Goal: Navigation & Orientation: Find specific page/section

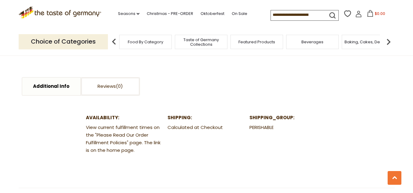
scroll to position [306, 0]
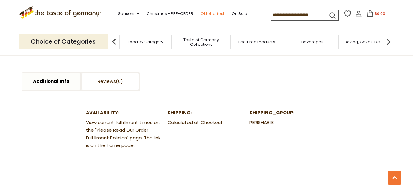
click at [205, 13] on link "Oktoberfest" at bounding box center [212, 13] width 24 height 7
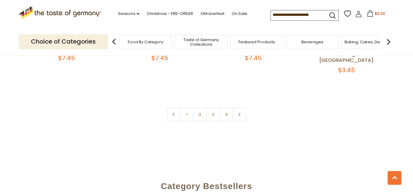
scroll to position [1528, 0]
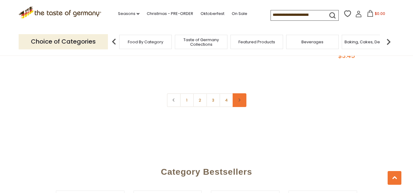
click at [238, 99] on icon at bounding box center [239, 100] width 4 height 3
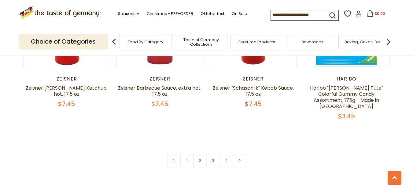
scroll to position [1528, 0]
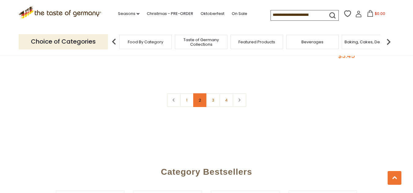
click at [199, 93] on link "2" at bounding box center [200, 100] width 14 height 14
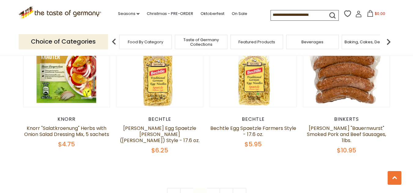
scroll to position [1472, 0]
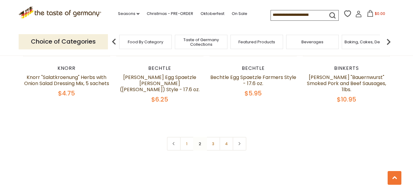
click at [213, 140] on link "3" at bounding box center [213, 144] width 14 height 14
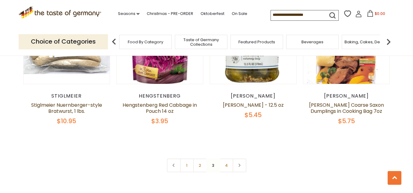
scroll to position [1426, 0]
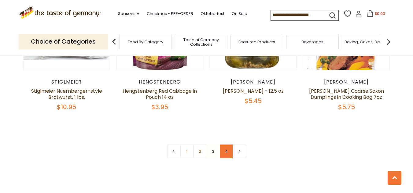
click at [225, 154] on link "4" at bounding box center [226, 152] width 14 height 14
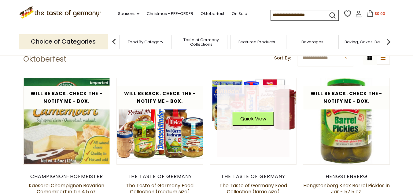
scroll to position [148, 0]
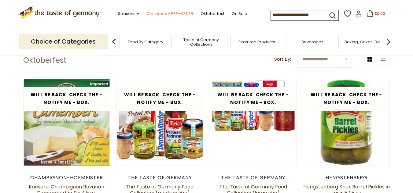
click at [158, 12] on link "Christmas - PRE-ORDER" at bounding box center [170, 13] width 46 height 7
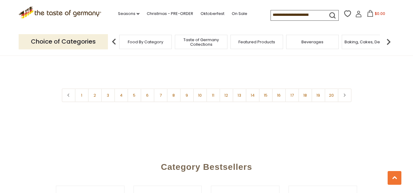
scroll to position [1528, 0]
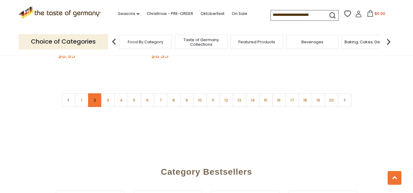
click at [95, 93] on link "2" at bounding box center [95, 100] width 14 height 14
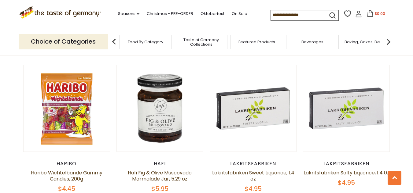
scroll to position [1421, 0]
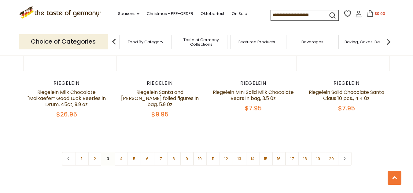
scroll to position [1472, 0]
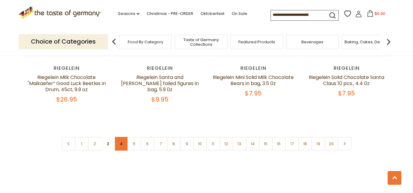
click at [122, 137] on link "4" at bounding box center [121, 144] width 14 height 14
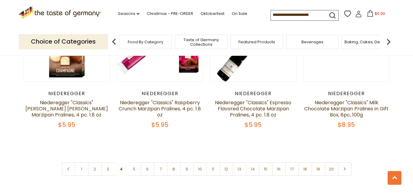
scroll to position [1471, 0]
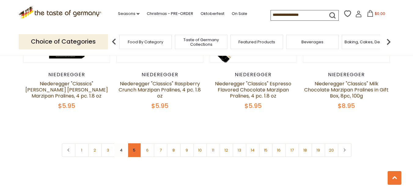
click at [134, 144] on link "5" at bounding box center [134, 151] width 14 height 14
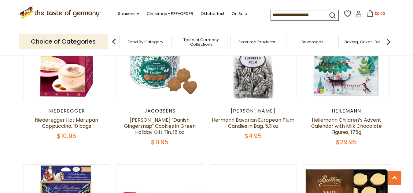
scroll to position [199, 0]
